Goal: Find specific page/section: Find specific page/section

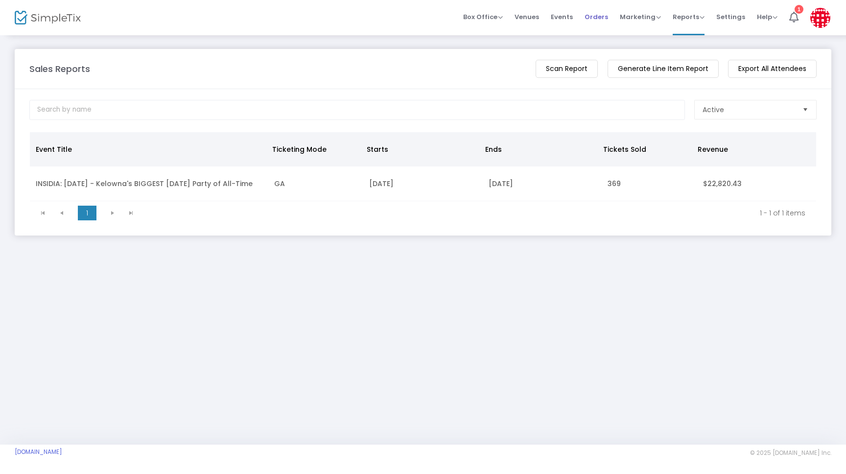
click at [597, 18] on span "Orders" at bounding box center [597, 16] width 24 height 25
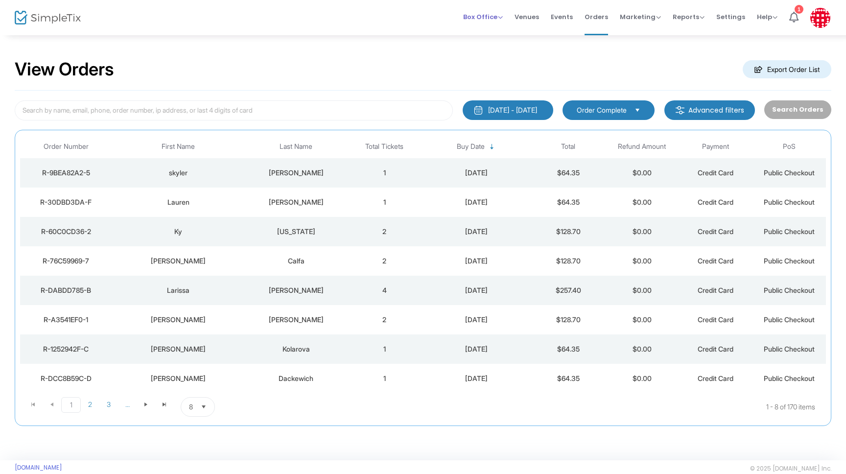
click at [489, 17] on span "Box Office" at bounding box center [483, 16] width 40 height 9
click at [426, 41] on div "View Orders Export Order List 2025-09-14 - 2025-10-14 Last 30 Days Today Yester…" at bounding box center [423, 247] width 846 height 426
click at [473, 12] on span "Box Office Sell Tickets Bookings Sell Season Pass" at bounding box center [483, 16] width 40 height 25
click at [484, 17] on span "Box Office" at bounding box center [483, 16] width 40 height 9
click at [451, 9] on div "Box Office Sell Tickets Bookings Sell Season Pass Venues Memberships Events Ord…" at bounding box center [645, 17] width 404 height 35
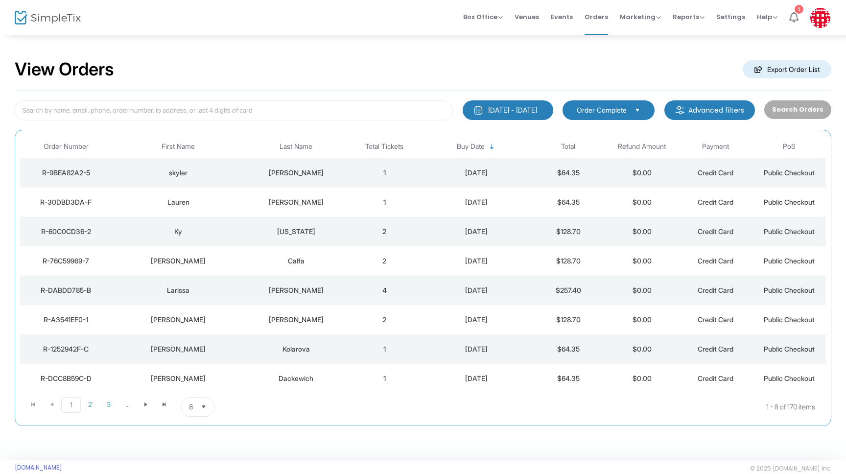
click at [797, 13] on icon at bounding box center [794, 17] width 9 height 11
